Goal: Information Seeking & Learning: Learn about a topic

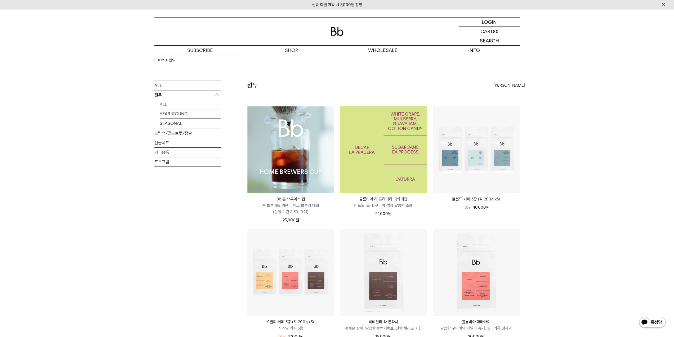
click at [373, 125] on img at bounding box center [383, 149] width 87 height 87
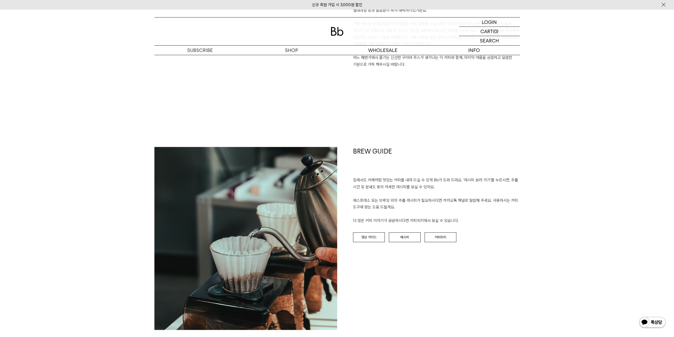
scroll to position [583, 0]
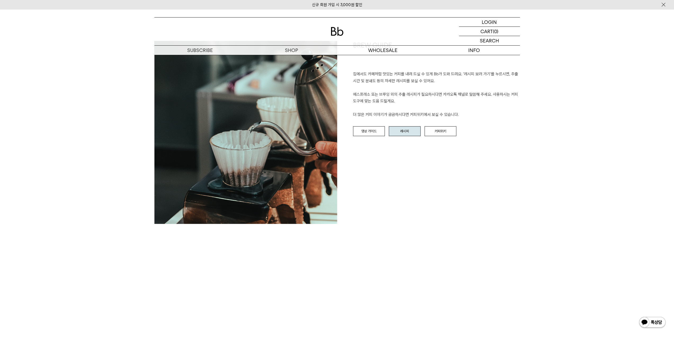
click at [405, 135] on link "레시피" at bounding box center [405, 131] width 32 height 10
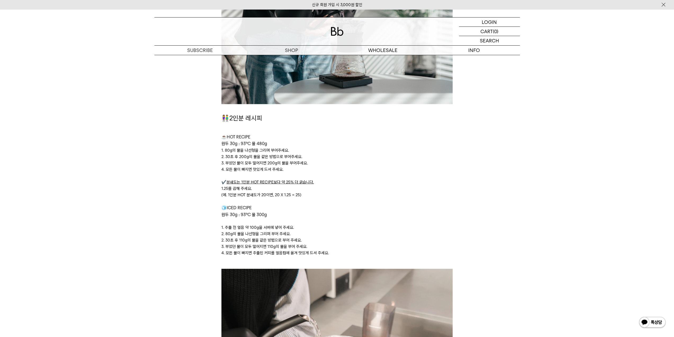
scroll to position [1219, 0]
